Goal: Task Accomplishment & Management: Use online tool/utility

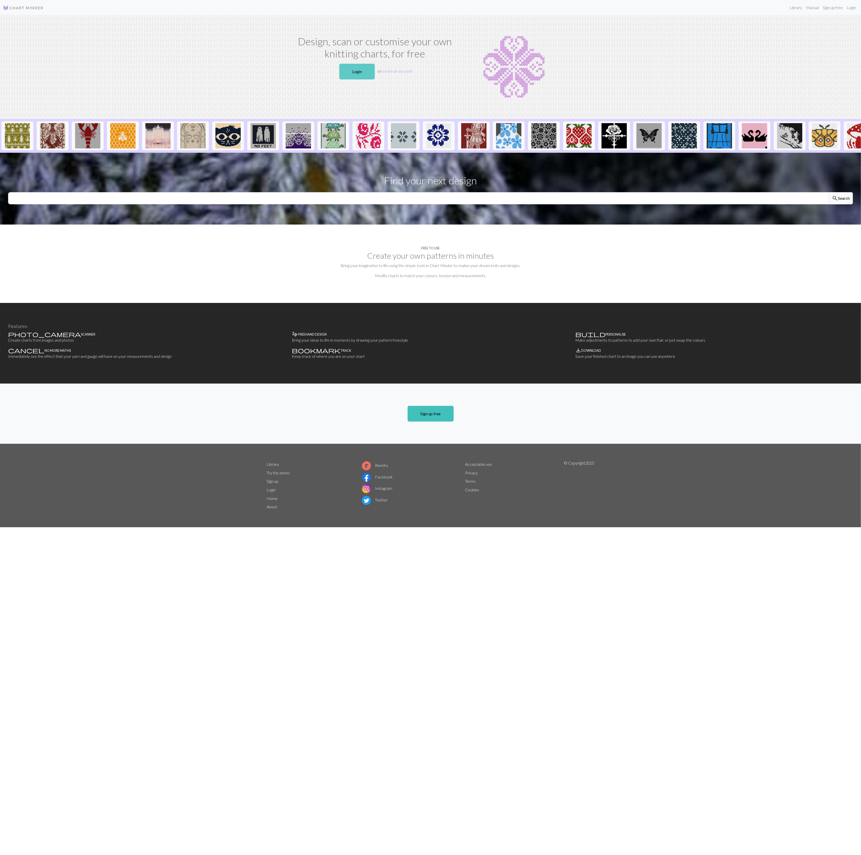
click at [359, 75] on link "Login" at bounding box center [356, 72] width 35 height 16
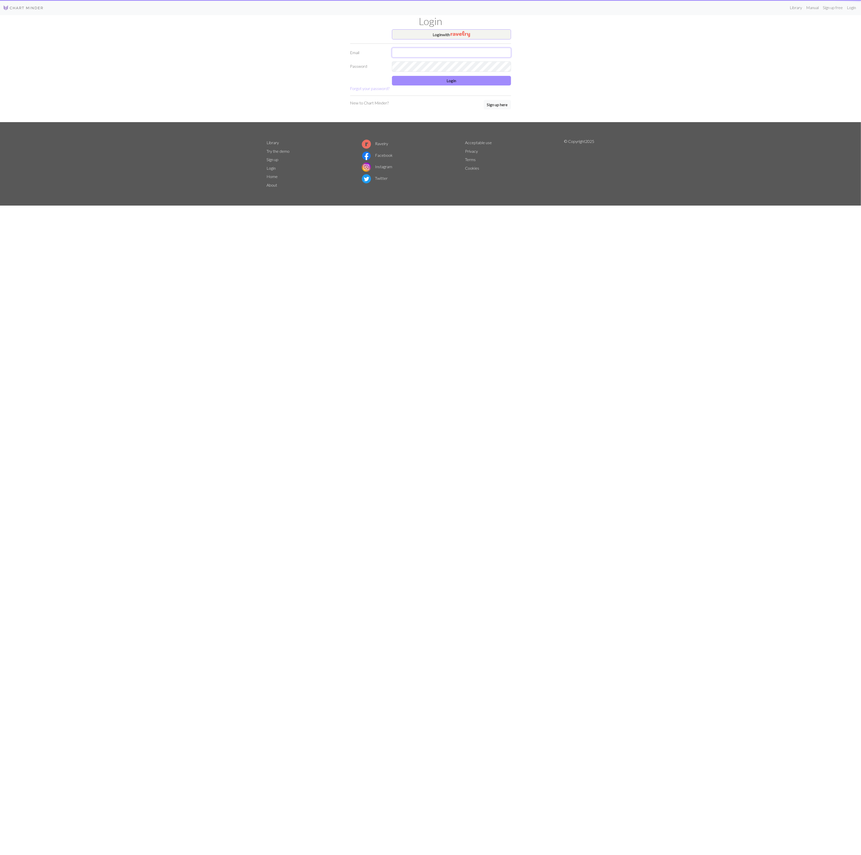
type input "[EMAIL_ADDRESS][DOMAIN_NAME]"
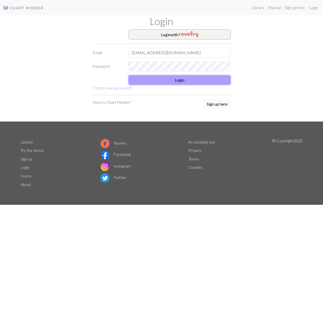
click at [189, 75] on button "Login" at bounding box center [179, 80] width 102 height 10
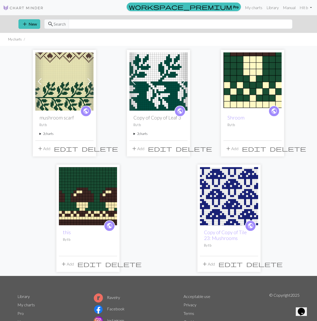
click at [204, 263] on span "add" at bounding box center [205, 263] width 6 height 7
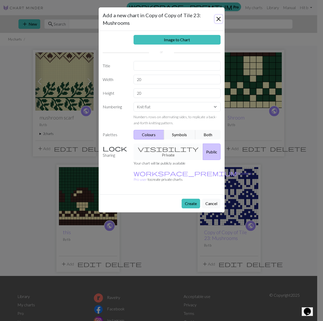
click at [220, 17] on button "Close" at bounding box center [219, 19] width 8 height 8
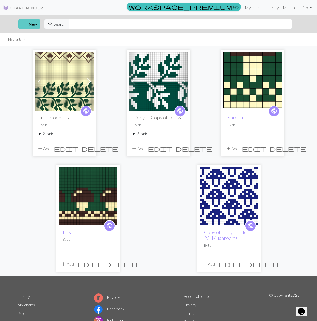
click at [35, 25] on button "add New" at bounding box center [29, 24] width 22 height 10
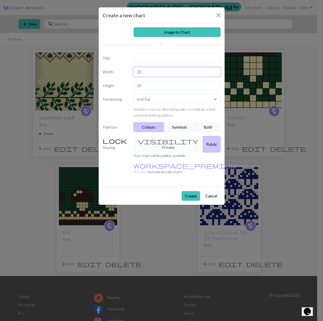
click at [159, 72] on input "20" at bounding box center [177, 72] width 87 height 10
click at [161, 97] on select "Knit flat Knit in the round Lace knitting Cross stitch" at bounding box center [177, 99] width 87 height 10
select select "round"
click at [134, 94] on select "Knit flat Knit in the round Lace knitting Cross stitch" at bounding box center [177, 99] width 87 height 10
click at [158, 70] on input "20" at bounding box center [177, 72] width 87 height 10
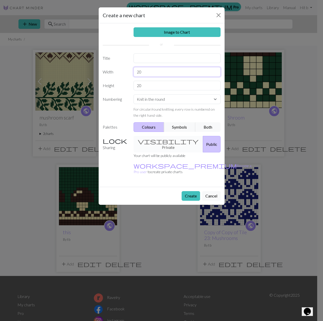
drag, startPoint x: 161, startPoint y: 72, endPoint x: 135, endPoint y: 71, distance: 26.1
click at [135, 71] on input "20" at bounding box center [177, 72] width 87 height 10
type input "18"
click at [183, 191] on button "Create" at bounding box center [191, 196] width 18 height 10
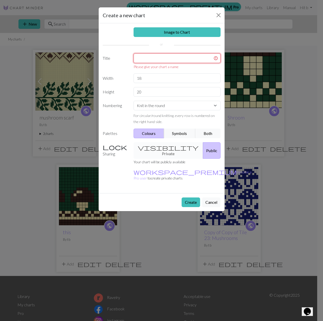
click at [167, 60] on input "text" at bounding box center [177, 58] width 87 height 10
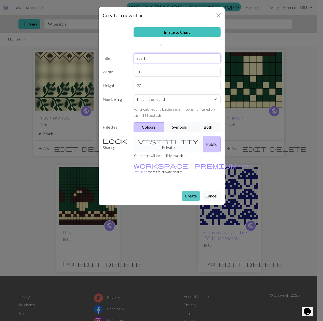
type input "scarf"
click at [185, 191] on button "Create" at bounding box center [191, 196] width 18 height 10
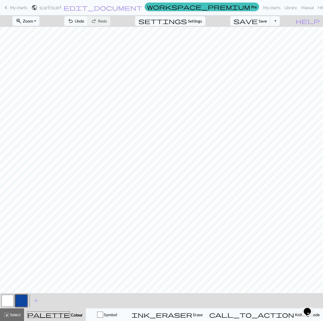
click at [3, 298] on button "button" at bounding box center [8, 300] width 12 height 12
click at [16, 297] on button "button" at bounding box center [21, 300] width 12 height 12
click at [9, 299] on button "button" at bounding box center [8, 300] width 12 height 12
click at [23, 300] on button "button" at bounding box center [21, 300] width 12 height 12
click at [9, 300] on button "button" at bounding box center [8, 300] width 12 height 12
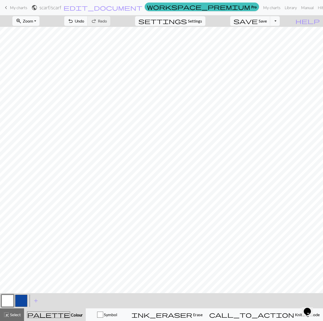
click at [20, 301] on button "button" at bounding box center [21, 300] width 12 height 12
click at [5, 296] on button "button" at bounding box center [8, 300] width 12 height 12
click at [28, 295] on div "< > add Add a colour" at bounding box center [161, 300] width 323 height 15
click at [20, 300] on button "button" at bounding box center [21, 300] width 12 height 12
click at [9, 301] on button "button" at bounding box center [8, 300] width 12 height 12
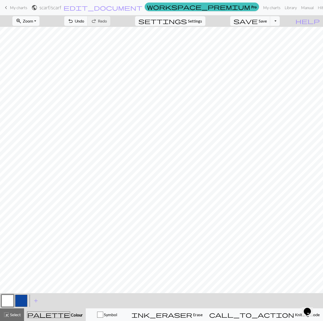
click at [20, 297] on button "button" at bounding box center [21, 300] width 12 height 12
click at [8, 301] on button "button" at bounding box center [8, 300] width 12 height 12
click at [27, 296] on button "button" at bounding box center [21, 300] width 12 height 12
click at [4, 294] on button "button" at bounding box center [8, 300] width 12 height 12
click at [26, 297] on button "button" at bounding box center [21, 300] width 12 height 12
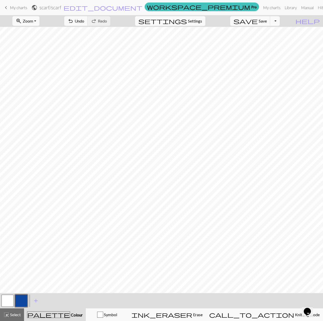
click at [202, 23] on span "Settings" at bounding box center [195, 21] width 14 height 6
select select "aran"
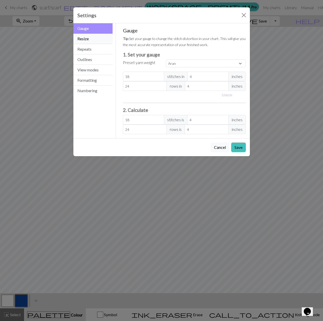
click at [103, 39] on button "Resize" at bounding box center [92, 39] width 39 height 10
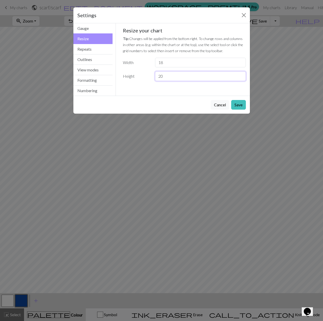
drag, startPoint x: 179, startPoint y: 75, endPoint x: 161, endPoint y: 75, distance: 18.2
click at [161, 75] on input "20" at bounding box center [200, 76] width 91 height 10
click at [177, 77] on input "20" at bounding box center [200, 76] width 91 height 10
type input "2"
type input "46"
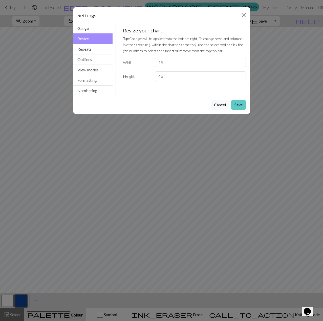
click at [240, 106] on button "Save" at bounding box center [238, 105] width 15 height 10
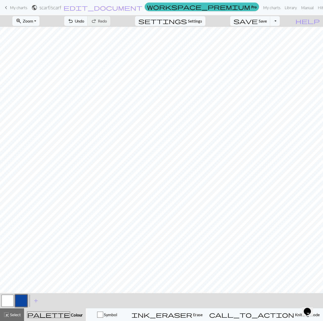
click at [12, 300] on button "button" at bounding box center [8, 300] width 12 height 12
click at [21, 298] on button "button" at bounding box center [21, 300] width 12 height 12
click at [24, 303] on button "button" at bounding box center [21, 300] width 12 height 12
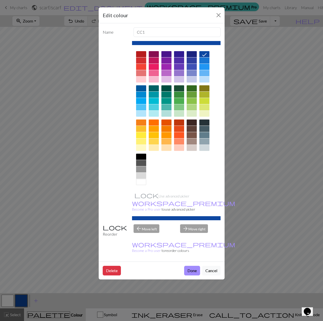
click at [24, 303] on div "Edit colour Name CC1 Use advanced picker workspace_premium Become a Pro user to…" at bounding box center [161, 160] width 323 height 321
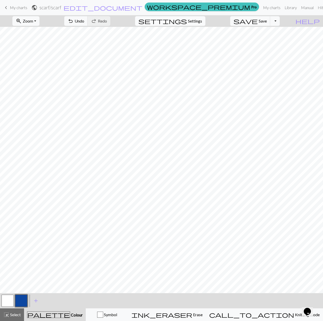
click at [199, 23] on span "Settings" at bounding box center [195, 21] width 14 height 6
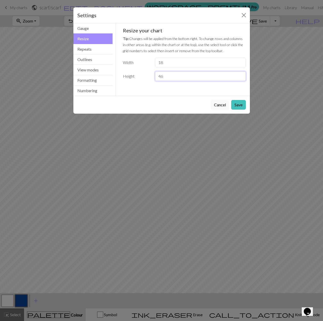
drag, startPoint x: 166, startPoint y: 75, endPoint x: 154, endPoint y: 76, distance: 12.2
click at [154, 76] on div "46" at bounding box center [200, 76] width 97 height 10
type input "60"
click at [241, 106] on button "Save" at bounding box center [238, 105] width 15 height 10
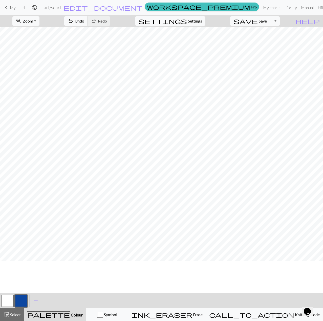
scroll to position [97, 0]
click at [5, 295] on button "button" at bounding box center [8, 300] width 12 height 12
click at [24, 296] on button "button" at bounding box center [21, 300] width 12 height 12
click at [6, 300] on button "button" at bounding box center [8, 300] width 12 height 12
click at [25, 295] on button "button" at bounding box center [21, 300] width 12 height 12
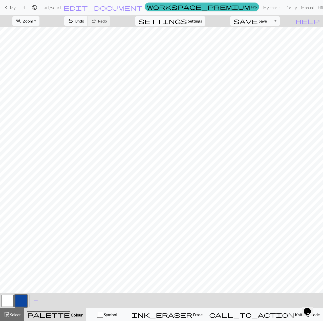
click at [6, 300] on button "button" at bounding box center [8, 300] width 12 height 12
click at [18, 298] on button "button" at bounding box center [21, 300] width 12 height 12
click at [9, 305] on button "button" at bounding box center [8, 300] width 12 height 12
click at [23, 298] on button "button" at bounding box center [21, 300] width 12 height 12
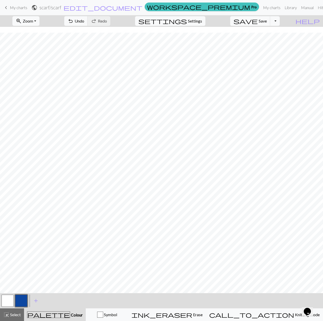
click at [6, 301] on button "button" at bounding box center [8, 300] width 12 height 12
click at [21, 299] on button "button" at bounding box center [21, 300] width 12 height 12
click at [7, 305] on button "button" at bounding box center [8, 300] width 12 height 12
click at [20, 301] on button "button" at bounding box center [21, 300] width 12 height 12
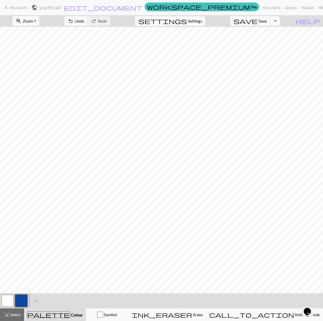
click at [11, 298] on button "button" at bounding box center [8, 300] width 12 height 12
click at [23, 304] on button "button" at bounding box center [21, 300] width 12 height 12
click at [202, 19] on span "Settings" at bounding box center [195, 21] width 14 height 6
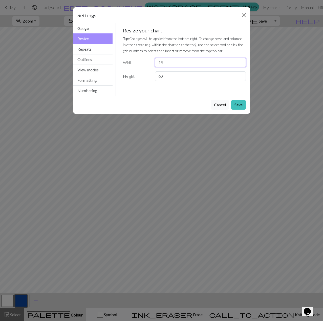
drag, startPoint x: 145, startPoint y: 60, endPoint x: 131, endPoint y: 60, distance: 13.9
click at [131, 60] on div "Width 18" at bounding box center [184, 63] width 129 height 10
type input "46"
click at [242, 105] on button "Save" at bounding box center [238, 105] width 15 height 10
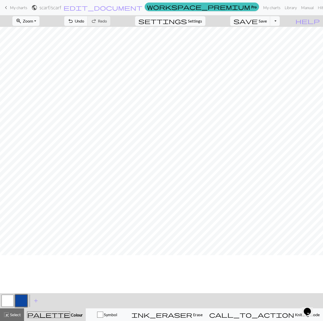
scroll to position [21, 0]
click at [9, 296] on button "button" at bounding box center [8, 300] width 12 height 12
click at [22, 300] on button "button" at bounding box center [21, 300] width 12 height 12
click at [8, 301] on button "button" at bounding box center [8, 300] width 12 height 12
click at [20, 297] on button "button" at bounding box center [21, 300] width 12 height 12
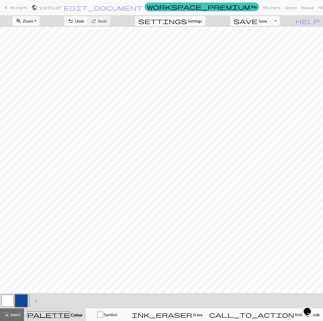
click at [9, 298] on button "button" at bounding box center [8, 300] width 12 height 12
click at [23, 303] on button "button" at bounding box center [21, 300] width 12 height 12
click at [5, 302] on button "button" at bounding box center [8, 300] width 12 height 12
click at [18, 294] on button "button" at bounding box center [21, 300] width 12 height 12
click at [9, 304] on button "button" at bounding box center [8, 300] width 12 height 12
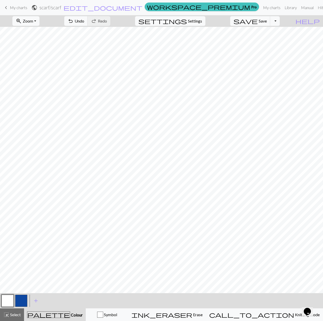
click at [24, 298] on button "button" at bounding box center [21, 300] width 12 height 12
click at [6, 302] on button "button" at bounding box center [8, 300] width 12 height 12
click at [20, 299] on button "button" at bounding box center [21, 300] width 12 height 12
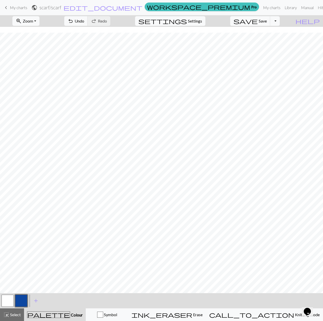
scroll to position [135, 0]
click at [6, 304] on button "button" at bounding box center [8, 300] width 12 height 12
click at [11, 299] on button "button" at bounding box center [8, 300] width 12 height 12
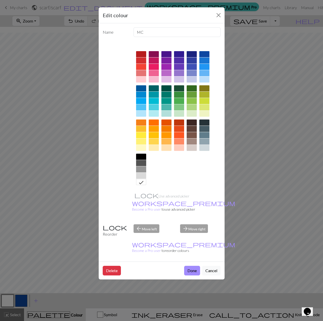
click at [237, 257] on div "Edit colour Name MC Use advanced picker workspace_premium Become a Pro user to …" at bounding box center [161, 160] width 323 height 321
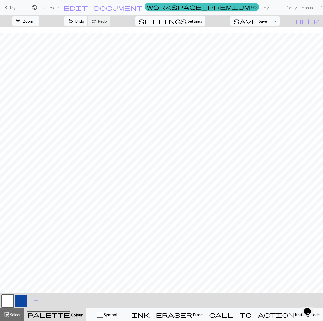
click at [26, 303] on button "button" at bounding box center [21, 300] width 12 height 12
click at [6, 302] on button "button" at bounding box center [8, 300] width 12 height 12
click at [21, 301] on button "button" at bounding box center [21, 300] width 12 height 12
click at [3, 297] on button "button" at bounding box center [8, 300] width 12 height 12
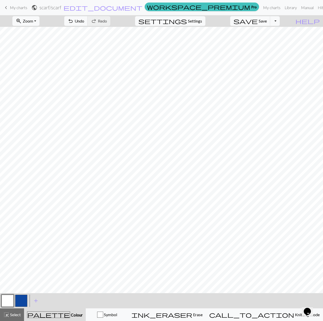
click at [21, 300] on button "button" at bounding box center [21, 300] width 12 height 12
drag, startPoint x: 7, startPoint y: 298, endPoint x: 10, endPoint y: 297, distance: 3.4
click at [7, 298] on button "button" at bounding box center [8, 300] width 12 height 12
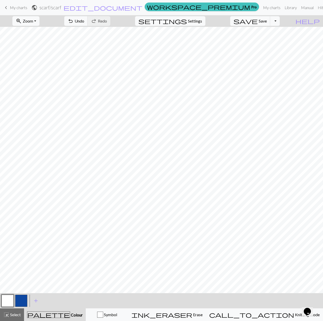
click at [22, 299] on button "button" at bounding box center [21, 300] width 12 height 12
click at [9, 295] on button "button" at bounding box center [8, 300] width 12 height 12
click at [18, 300] on button "button" at bounding box center [21, 300] width 12 height 12
drag, startPoint x: 10, startPoint y: 300, endPoint x: 13, endPoint y: 295, distance: 6.9
click at [9, 300] on button "button" at bounding box center [8, 300] width 12 height 12
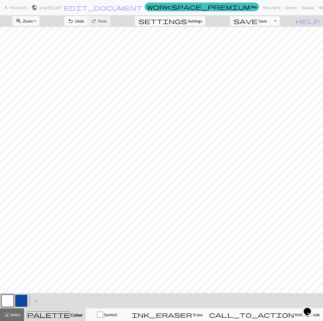
click at [23, 299] on button "button" at bounding box center [21, 300] width 12 height 12
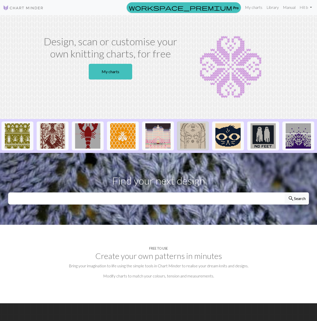
click at [189, 139] on img at bounding box center [192, 135] width 25 height 25
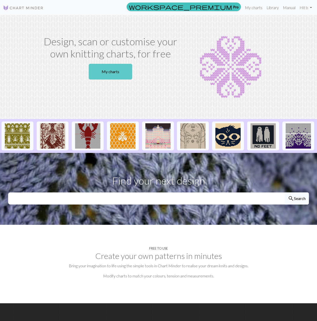
click at [106, 69] on link "My charts" at bounding box center [110, 72] width 43 height 16
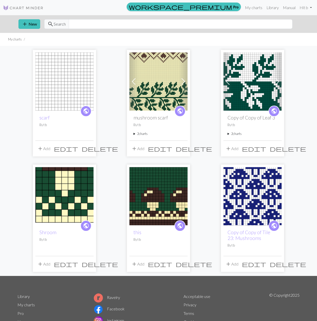
click at [148, 67] on img at bounding box center [158, 81] width 58 height 58
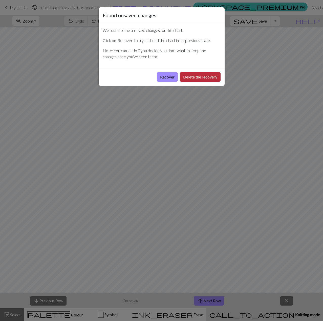
click at [192, 77] on button "Delete the recovery" at bounding box center [200, 77] width 41 height 10
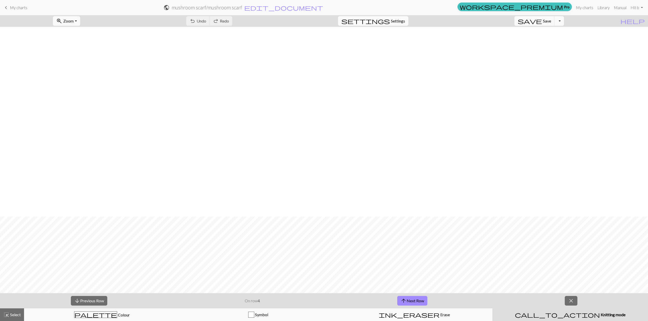
scroll to position [493, 0]
click at [97, 317] on span "palette" at bounding box center [95, 314] width 42 height 7
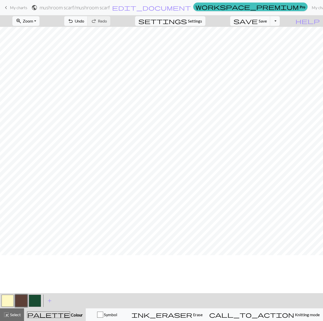
scroll to position [210, 0]
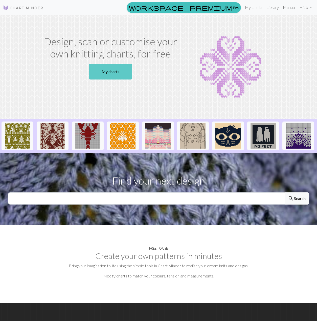
click at [121, 71] on link "My charts" at bounding box center [110, 72] width 43 height 16
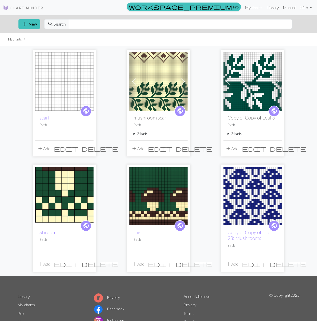
click at [272, 8] on link "Library" at bounding box center [273, 8] width 16 height 10
click at [274, 6] on link "Library" at bounding box center [273, 8] width 16 height 10
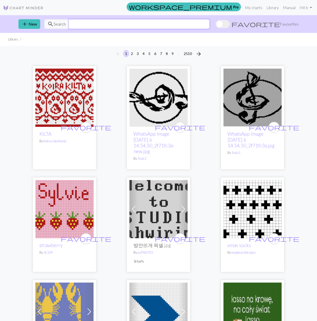
click at [210, 25] on input "text" at bounding box center [139, 24] width 141 height 10
type input "leaf"
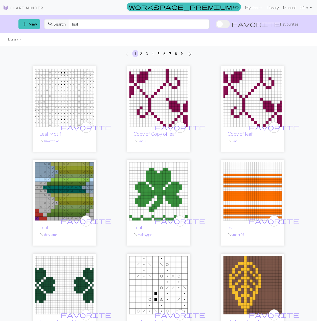
click at [268, 8] on link "Library" at bounding box center [273, 8] width 16 height 10
click at [256, 8] on link "My charts" at bounding box center [253, 8] width 21 height 10
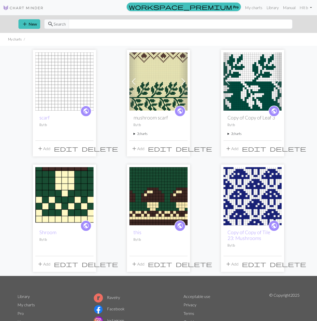
click at [56, 82] on img at bounding box center [64, 81] width 58 height 58
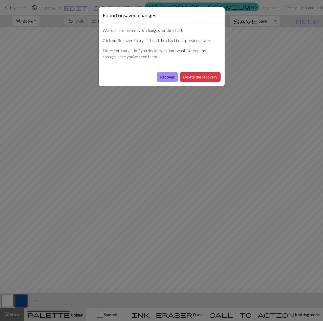
drag, startPoint x: 202, startPoint y: 79, endPoint x: 135, endPoint y: 93, distance: 68.6
click at [89, 101] on div "Found unsaved changes We found some unsaved changes for this chart. Click on 'R…" at bounding box center [161, 160] width 323 height 321
click at [165, 78] on button "Recover" at bounding box center [167, 77] width 21 height 10
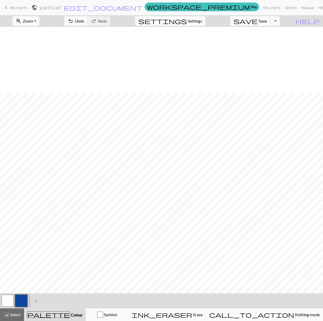
scroll to position [66, 0]
